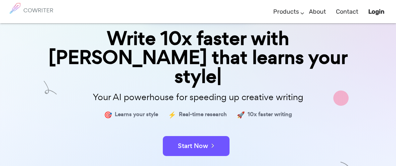
scroll to position [65, 0]
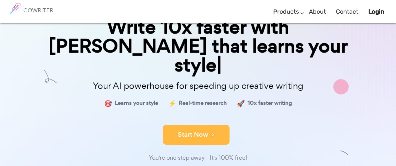
click at [192, 125] on button "Start Now" at bounding box center [196, 135] width 67 height 20
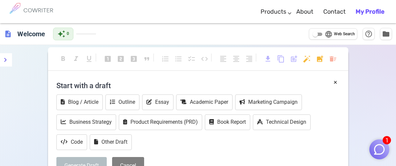
click at [139, 81] on h4 "Start with a draft" at bounding box center [197, 86] width 283 height 16
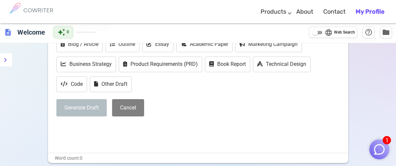
scroll to position [58, 0]
click at [124, 125] on p "﻿" at bounding box center [197, 129] width 283 height 10
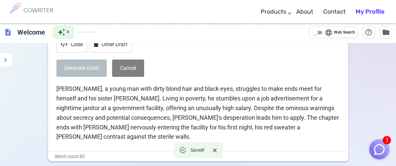
scroll to position [97, 0]
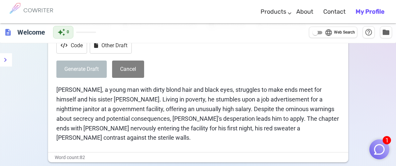
click at [88, 100] on span "[PERSON_NAME], a young man with dirty blond hair and black eyes, struggles to m…" at bounding box center [198, 113] width 284 height 55
click at [57, 90] on span "[PERSON_NAME], a young man with dirty blond hair and black eyes, struggles to m…" at bounding box center [198, 113] width 284 height 55
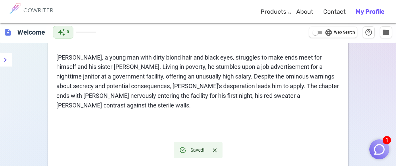
scroll to position [0, 0]
